Goal: Task Accomplishment & Management: Use online tool/utility

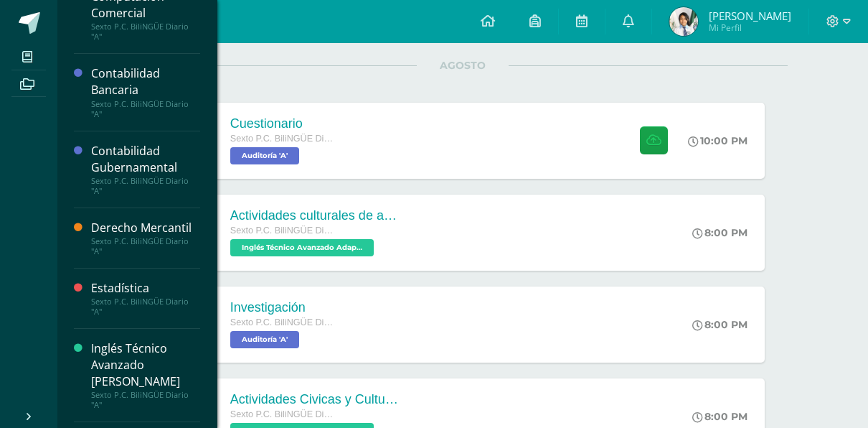
scroll to position [84, 0]
click at [144, 224] on div "Derecho Mercantil" at bounding box center [145, 227] width 109 height 17
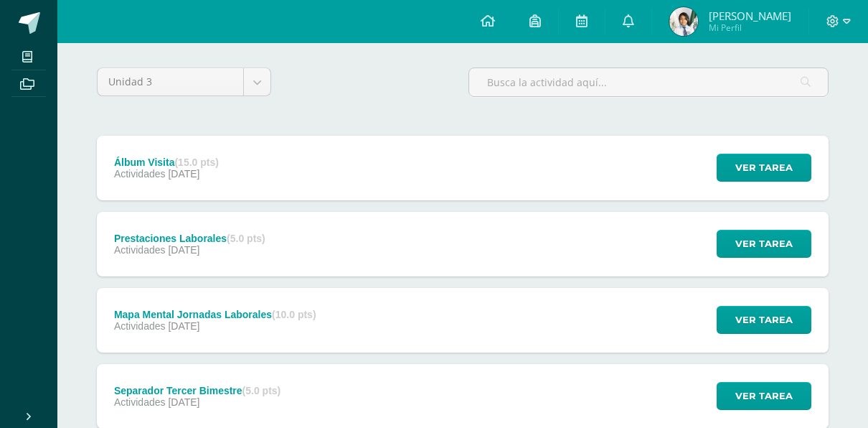
scroll to position [108, 0]
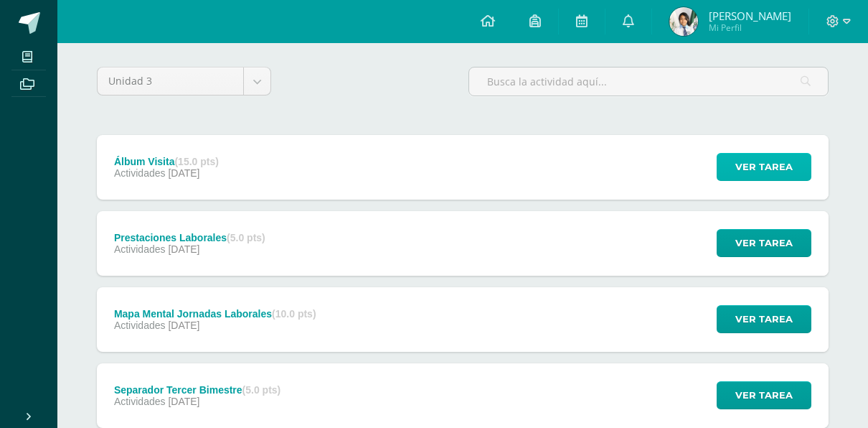
click at [755, 166] on span "Ver tarea" at bounding box center [764, 167] width 57 height 27
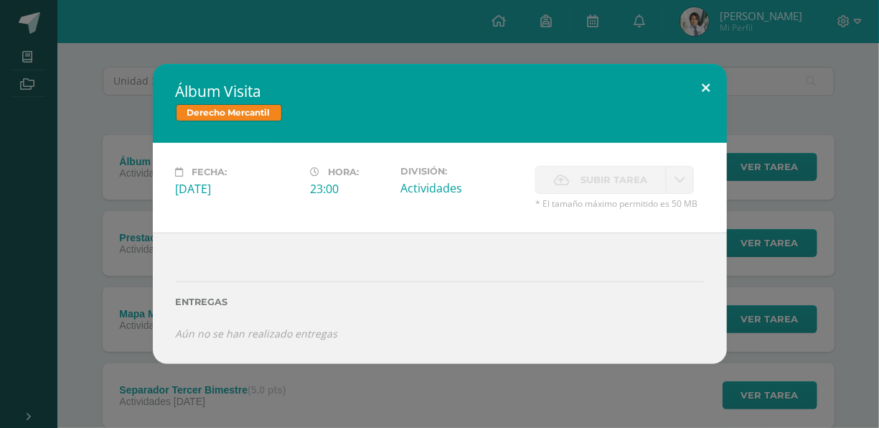
click at [708, 83] on button at bounding box center [706, 88] width 41 height 49
